Goal: Go to known website: Go to known website

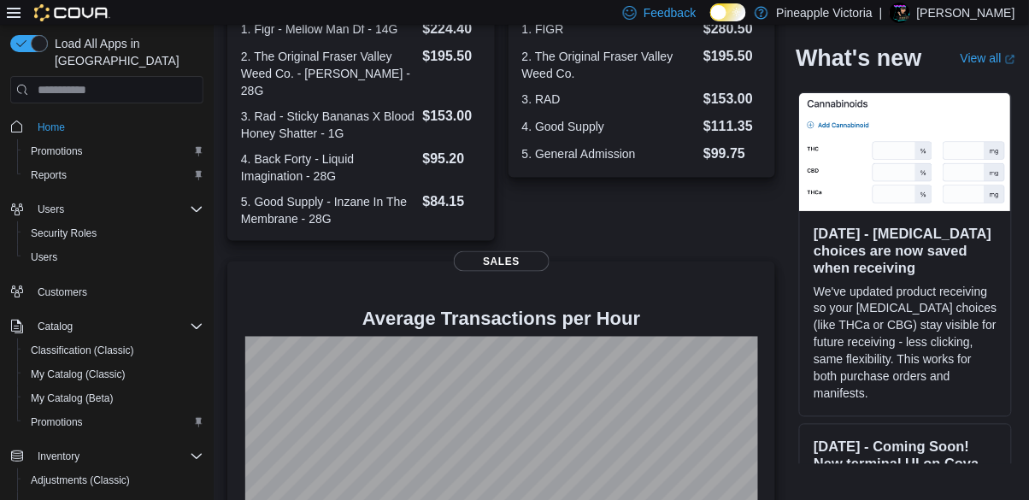
scroll to position [537, 0]
